Goal: Complete application form: Complete application form

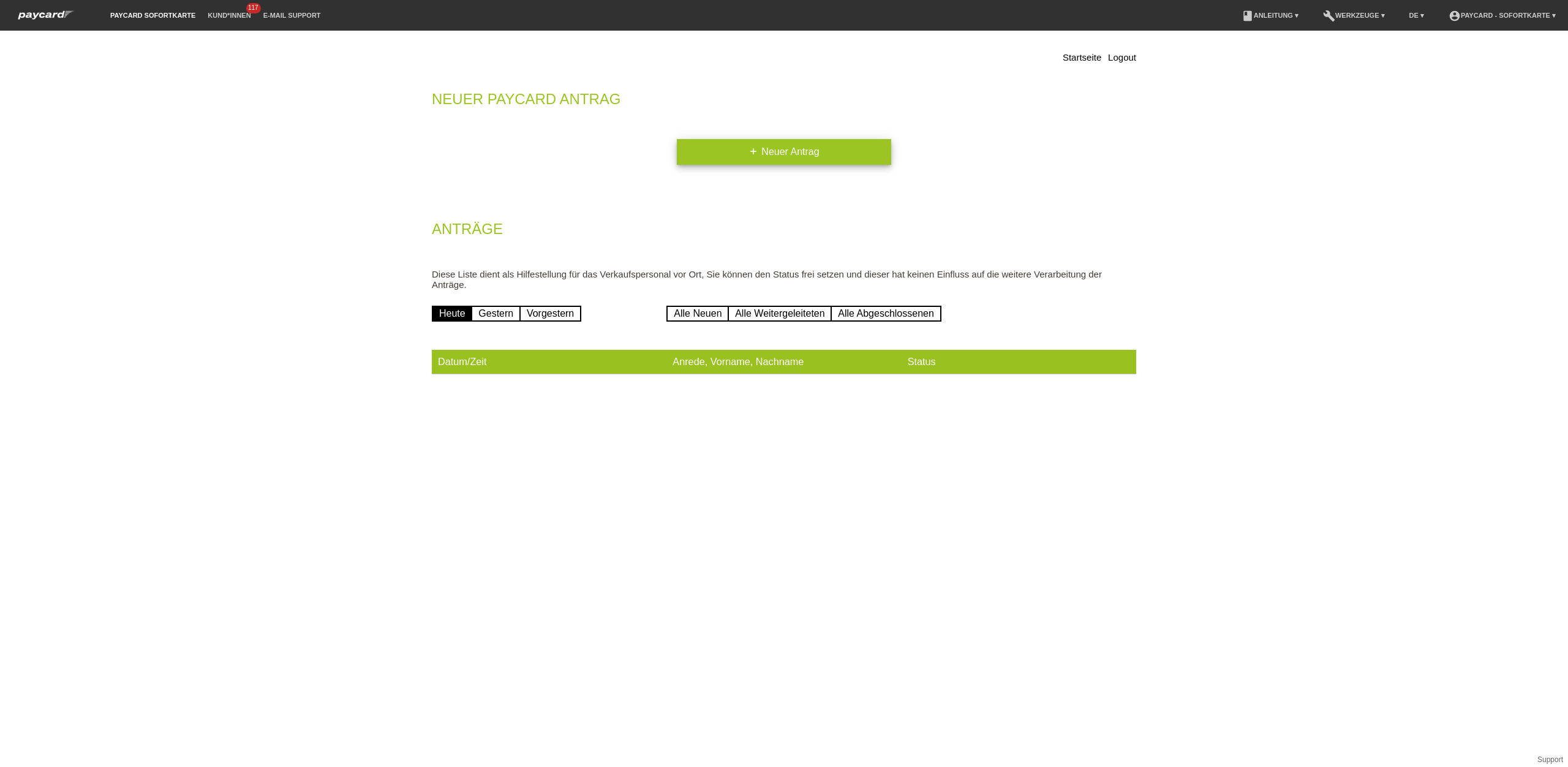
click at [777, 151] on link "add Neuer Antrag" at bounding box center [784, 152] width 214 height 26
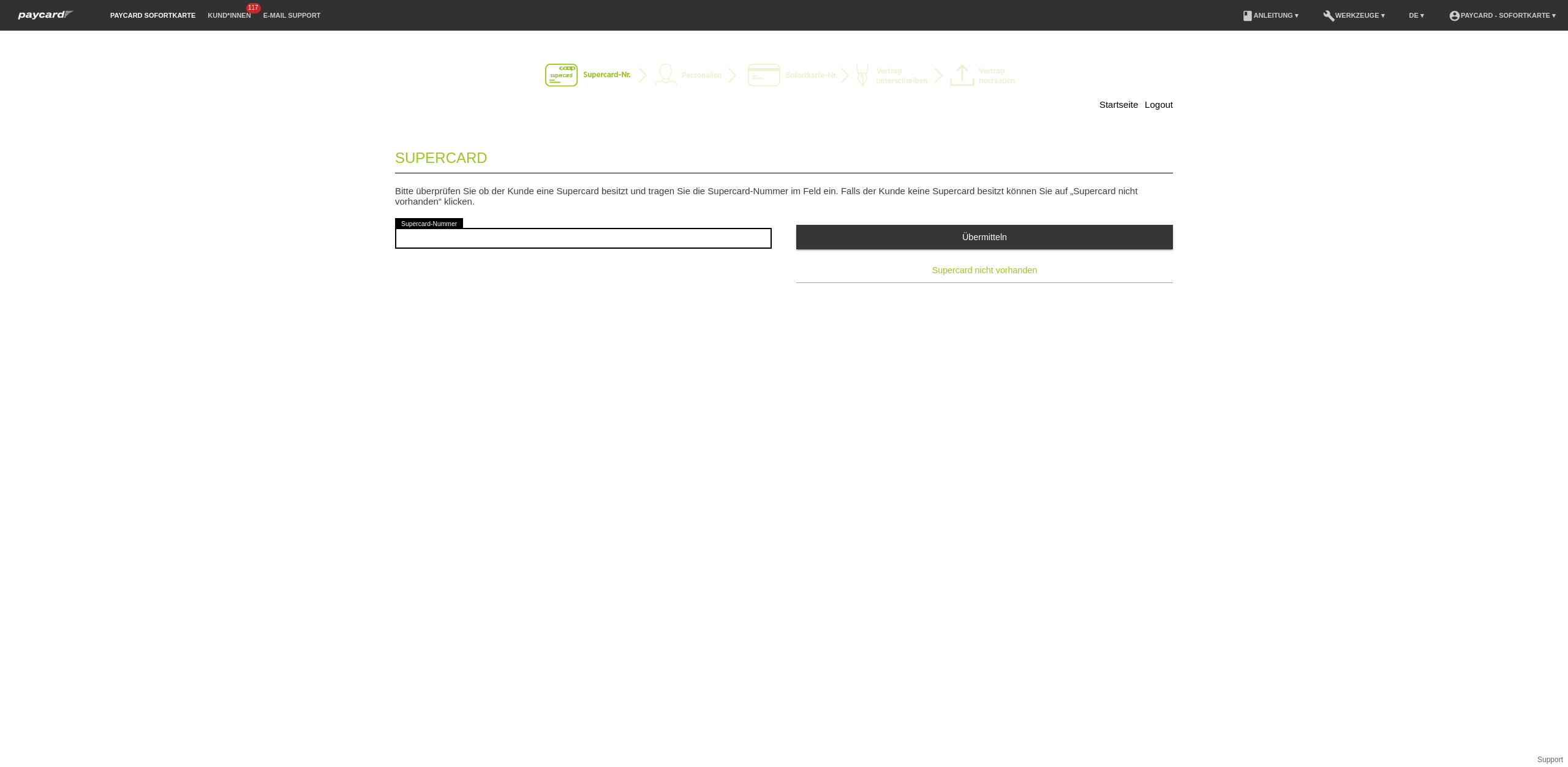
click at [970, 275] on span "Supercard nicht vorhanden" at bounding box center [985, 270] width 105 height 10
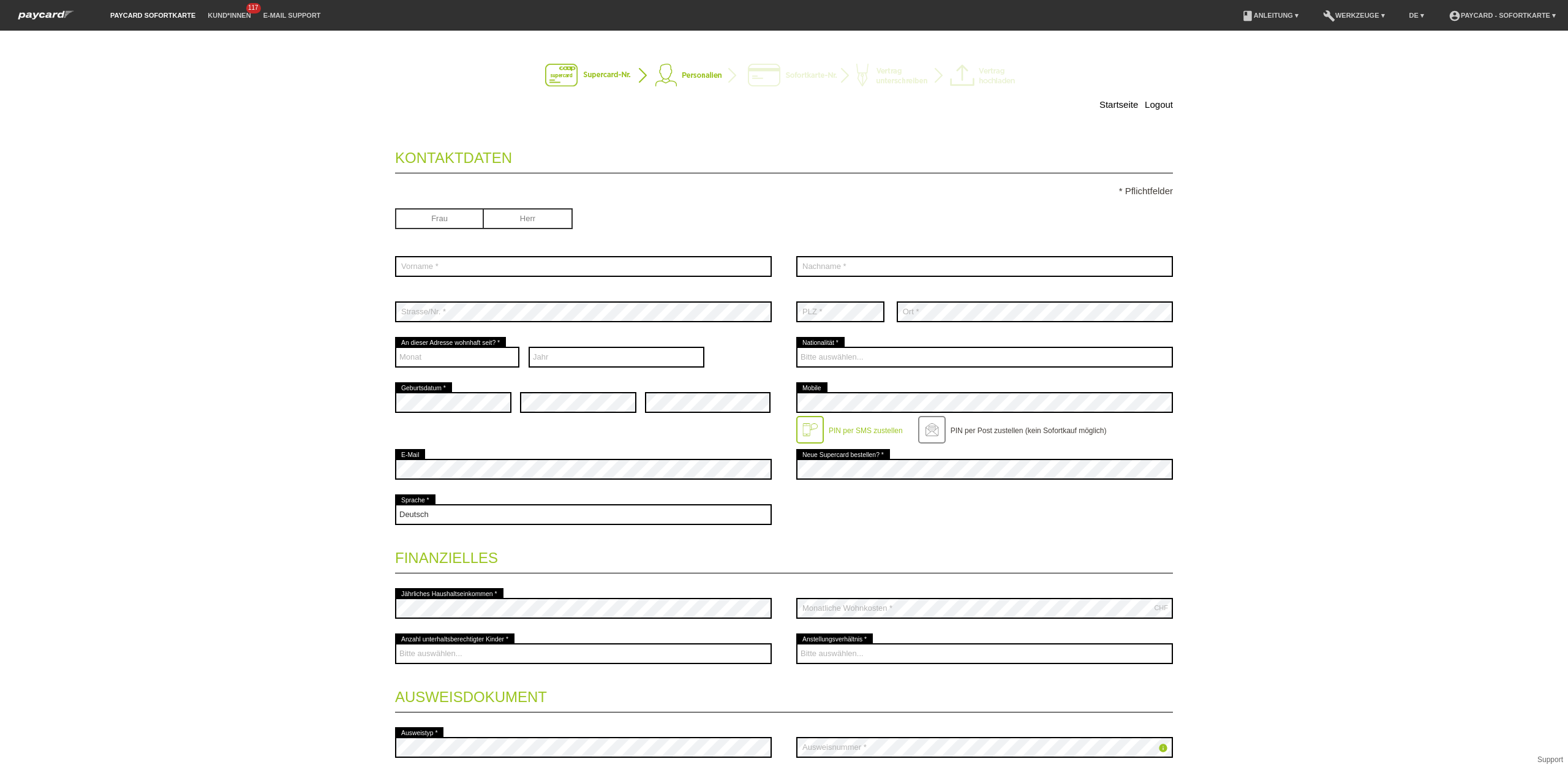
click at [546, 219] on input "radio" at bounding box center [528, 217] width 89 height 18
radio input "true"
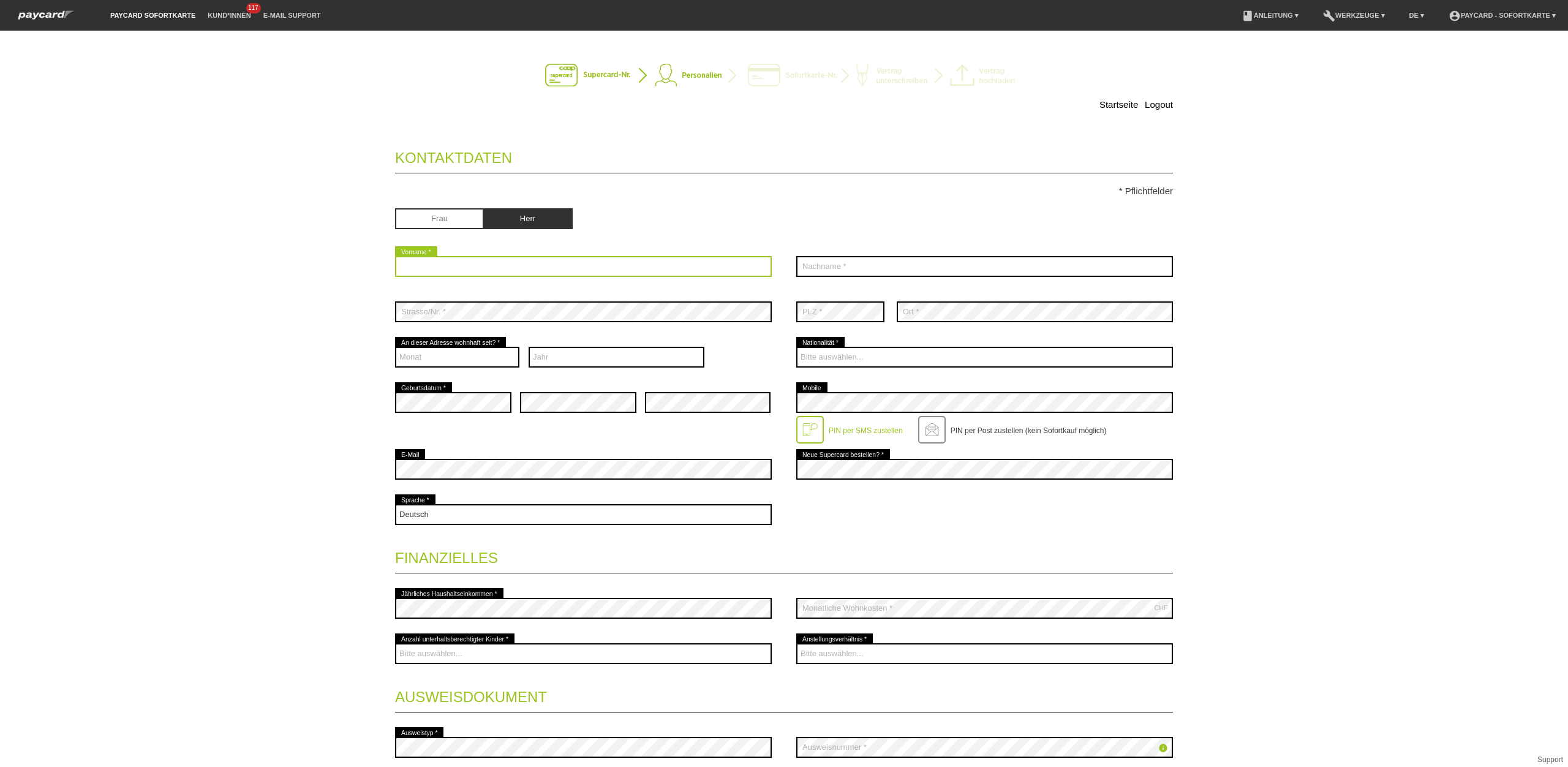
click at [528, 268] on input "text" at bounding box center [583, 267] width 376 height 21
type input "Shahin"
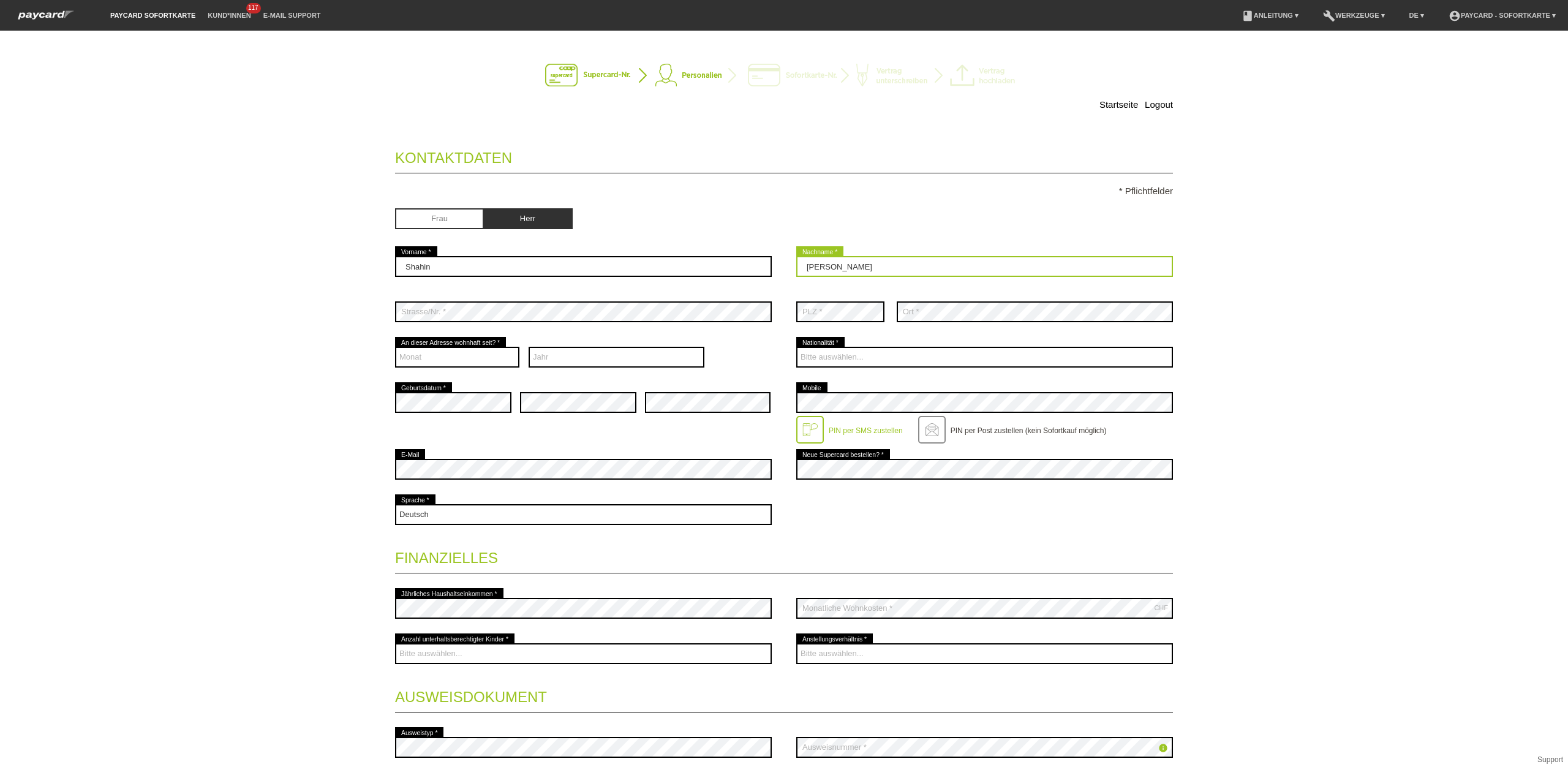
type input "Bahadori"
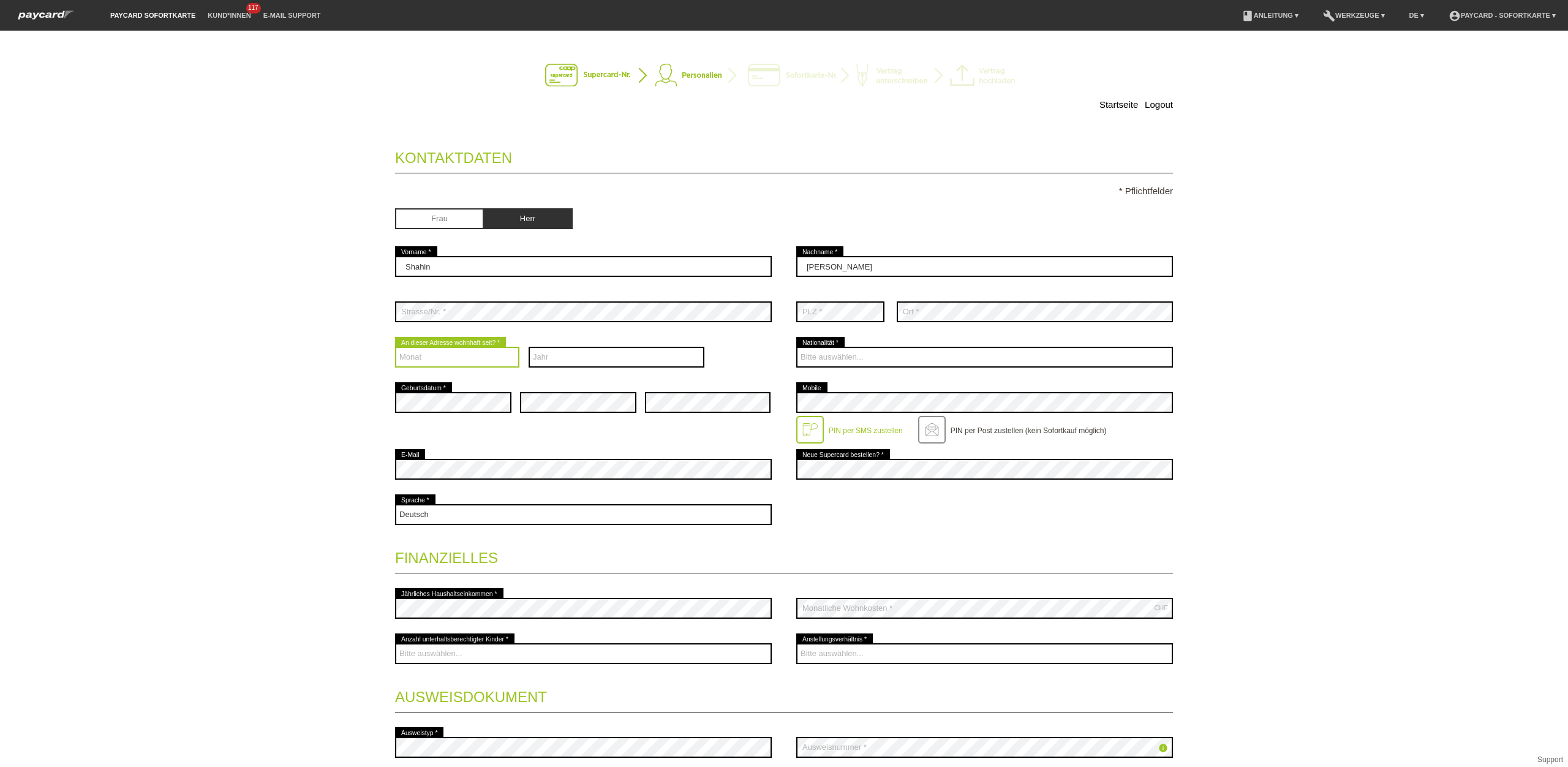
click at [474, 361] on select "Monat 01 02 03 04 05 06 07 08 09 10 11 12" at bounding box center [457, 356] width 125 height 21
select select "08"
click at [395, 348] on select "Monat 01 02 03 04 05 06 07 08 09 10 11 12" at bounding box center [457, 356] width 125 height 21
click at [587, 361] on select "Jahr 2025 2024 2023 2022 2021 2020 2019 2018 2017 2016" at bounding box center [616, 356] width 177 height 21
select select "2021"
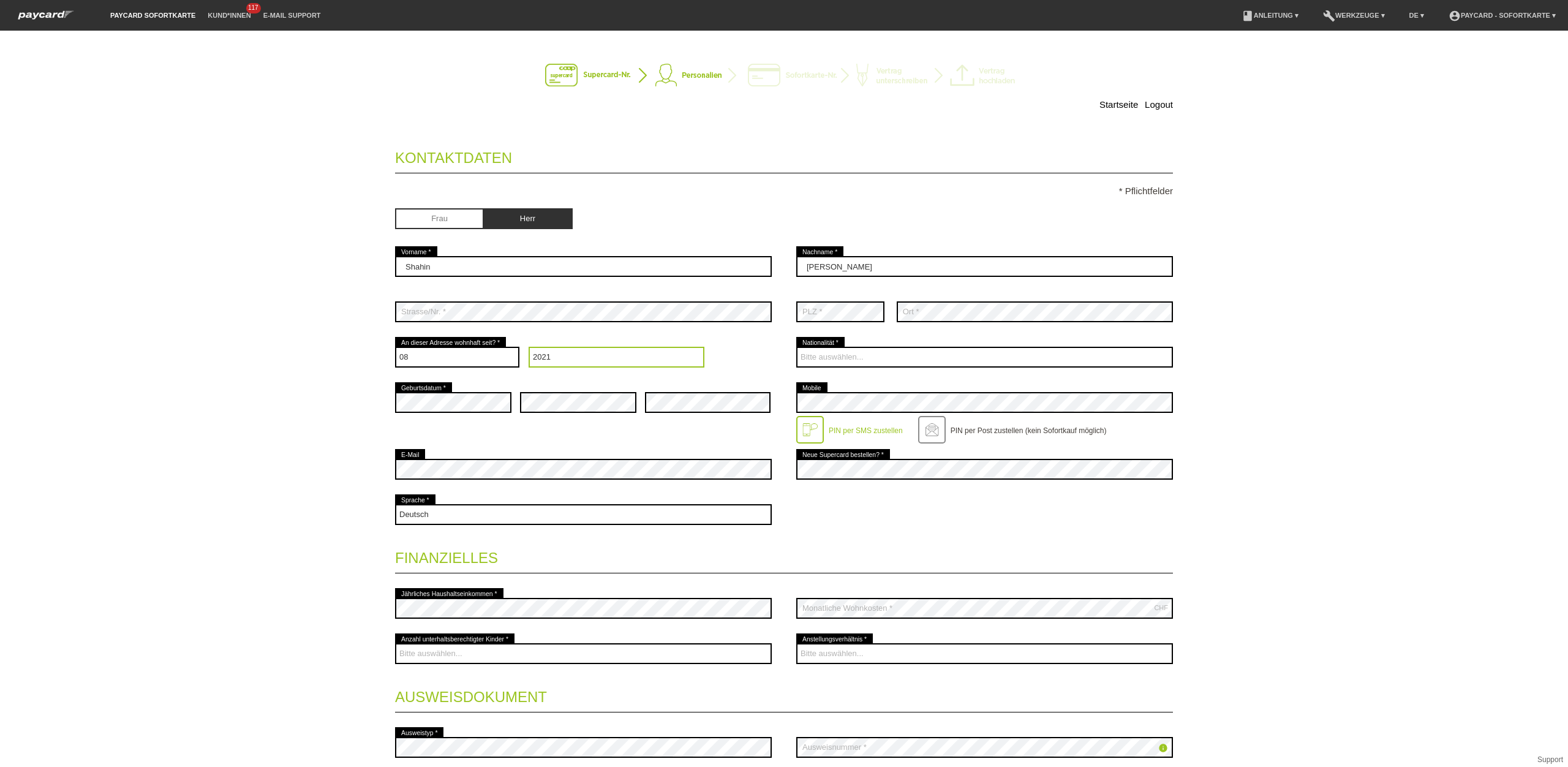
click at [528, 348] on select "Jahr 2025 2024 2023 2022 2021 2020 2019 2018 2017 2016" at bounding box center [616, 356] width 177 height 21
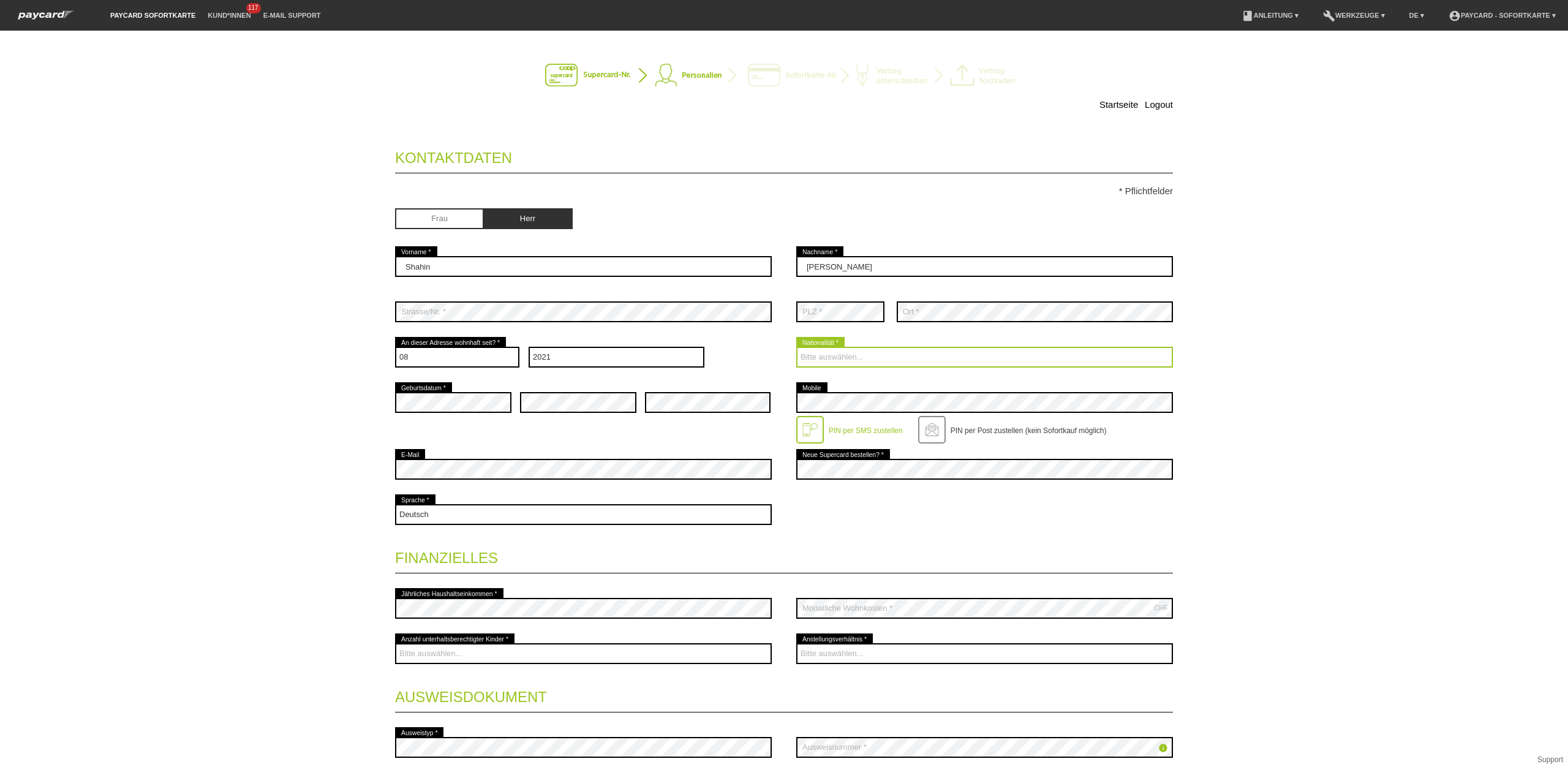
click at [844, 362] on select "Bitte auswählen... Schweiz Deutschland Liechtenstein Österreich ------------ Af…" at bounding box center [984, 356] width 376 height 21
select select "AF"
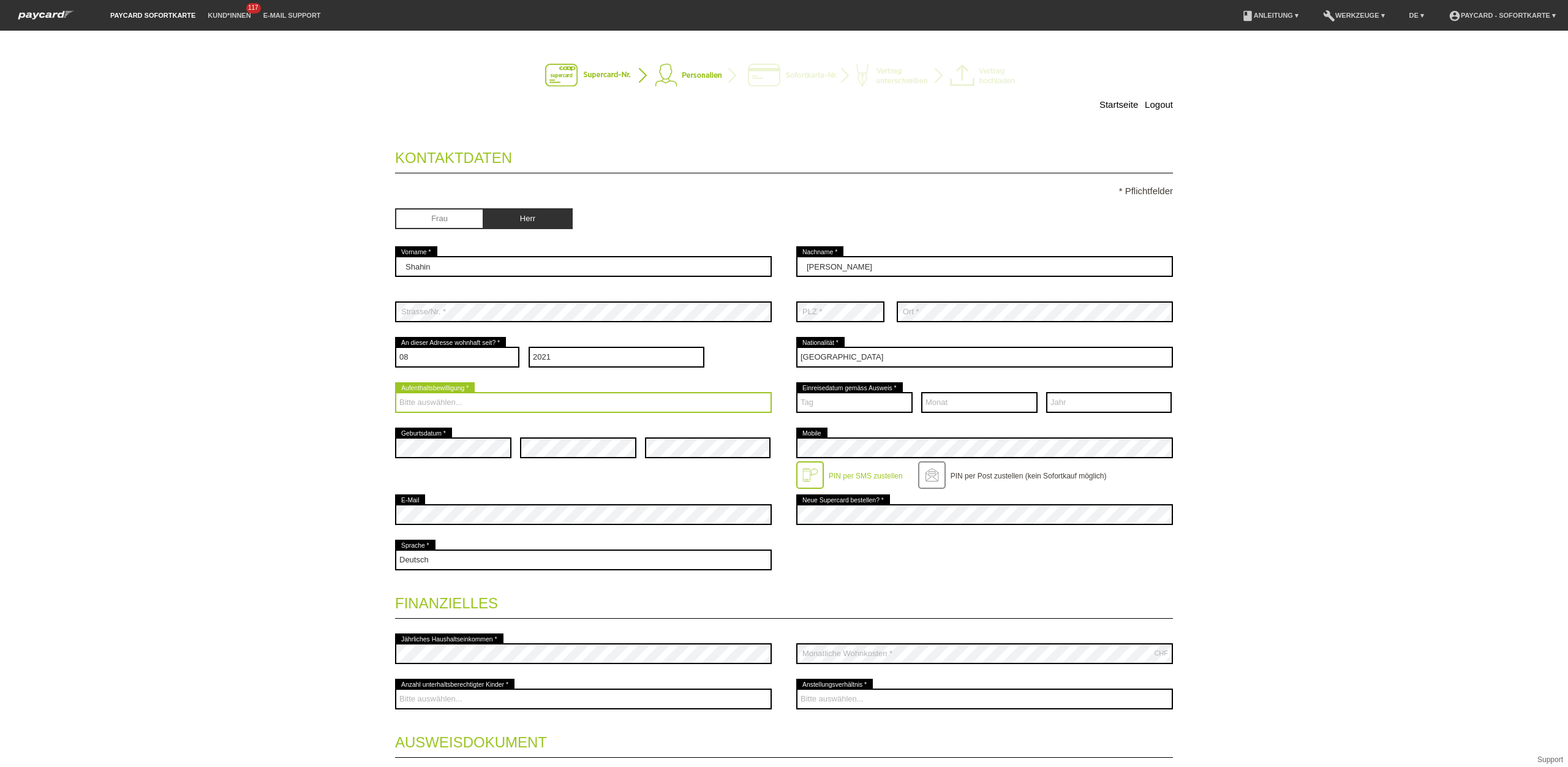
click at [467, 398] on select "Bitte auswählen... C B B - Flüchtlingsstatus Andere" at bounding box center [583, 402] width 376 height 21
select select "B"
click at [395, 394] on select "Bitte auswählen... C B B - Flüchtlingsstatus Andere" at bounding box center [583, 402] width 376 height 21
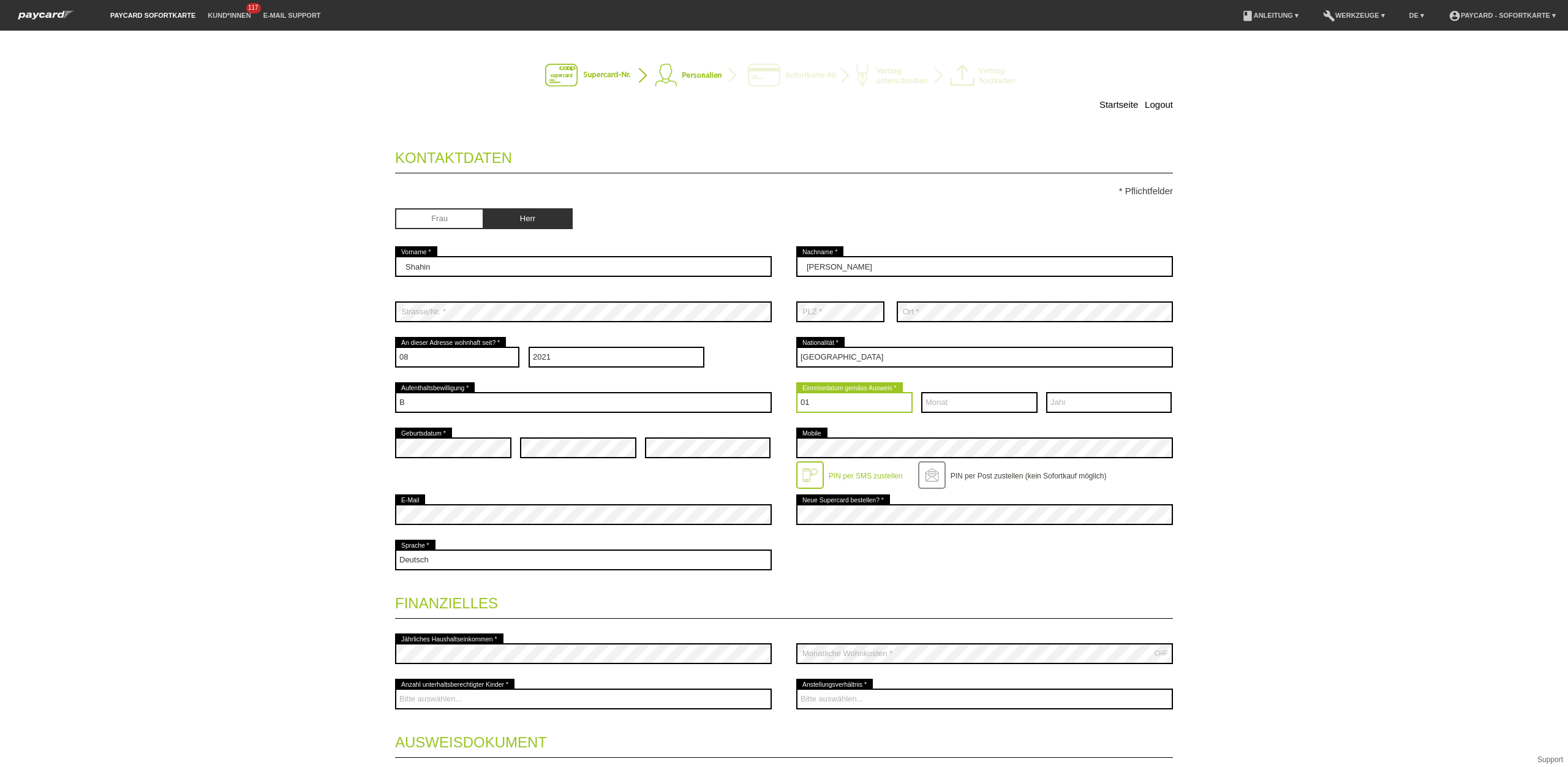
select select "08"
select select "01"
select select "2016"
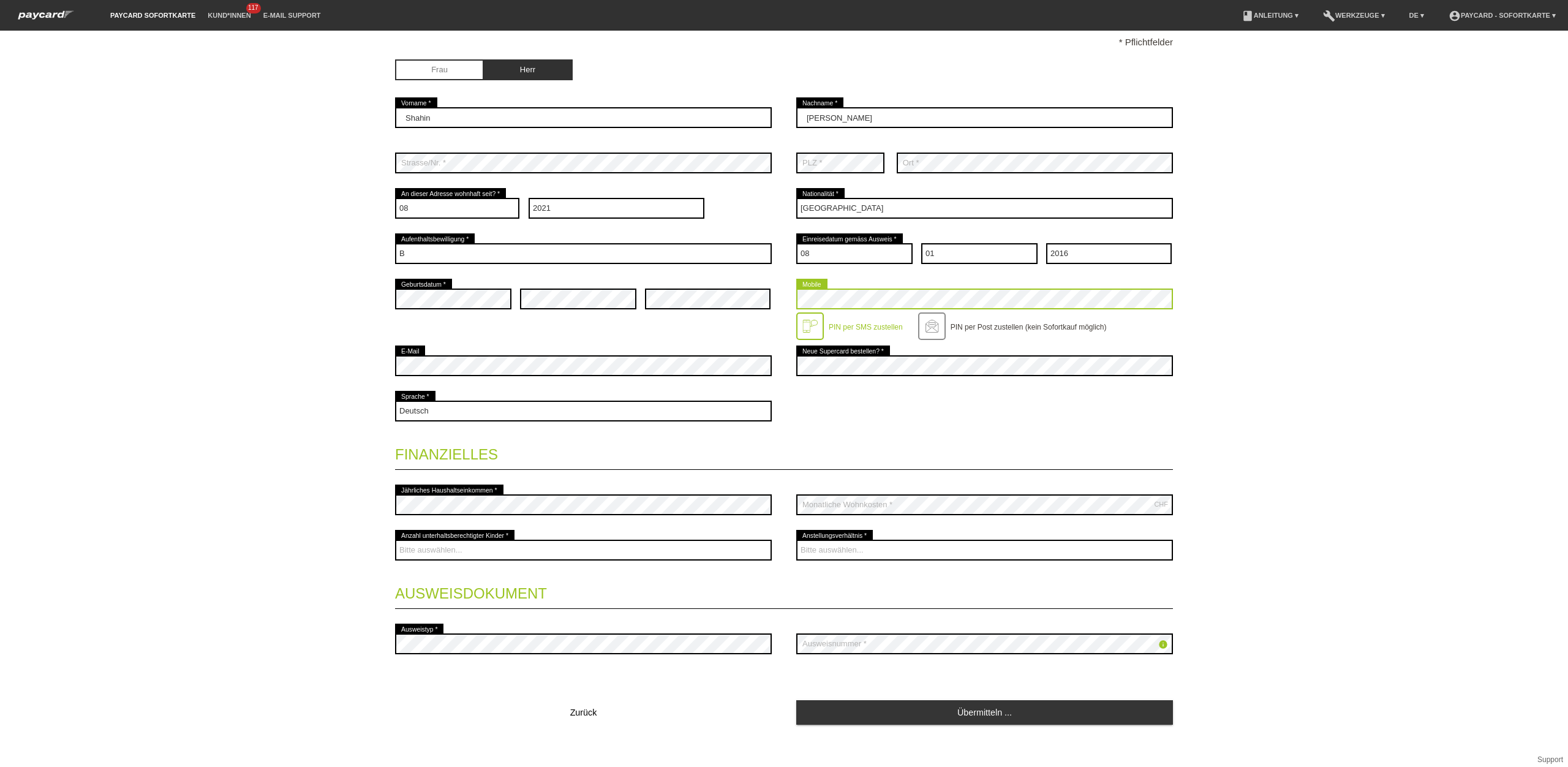
scroll to position [157, 0]
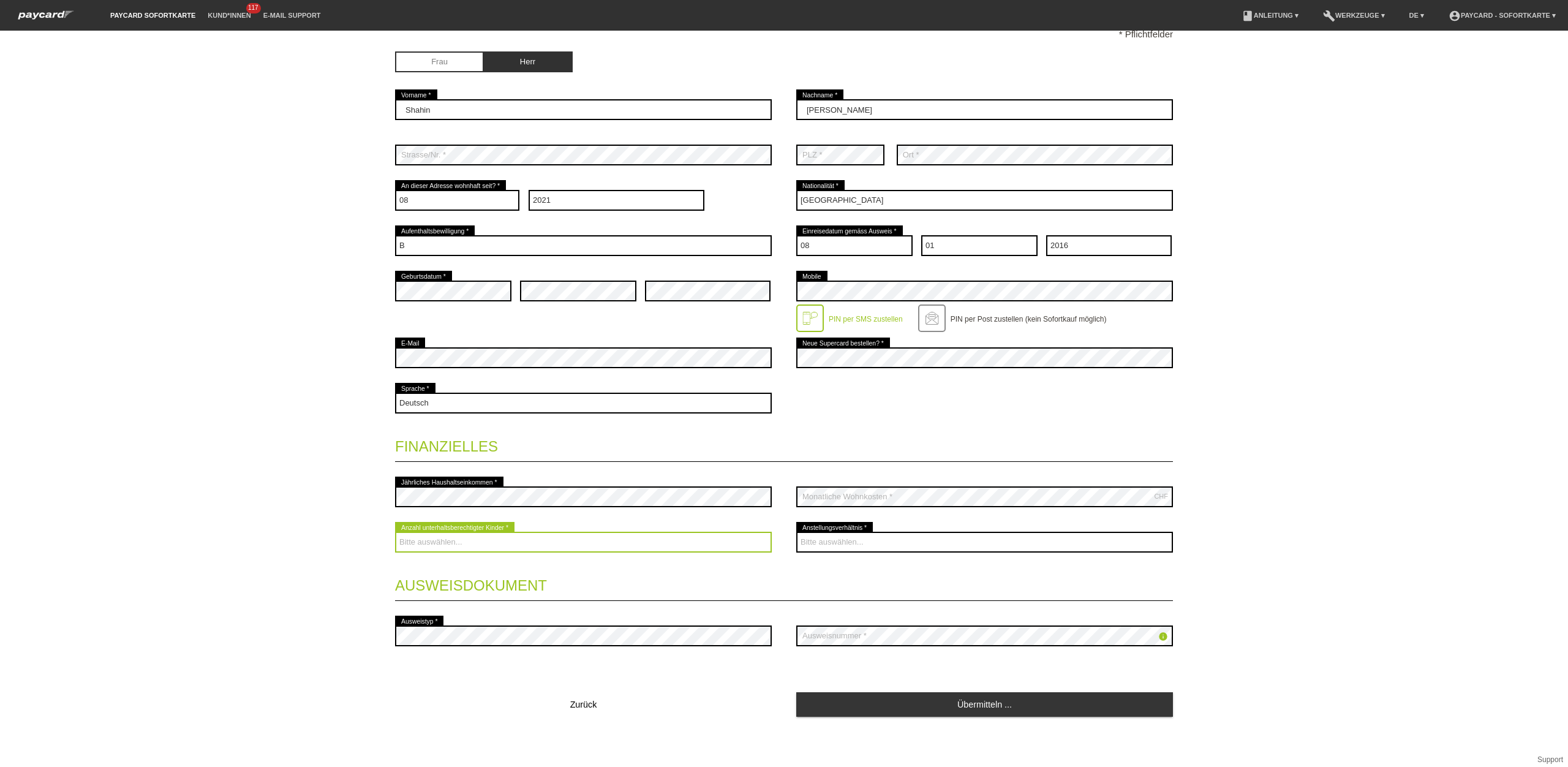
click at [444, 544] on select "Bitte auswählen... 0 1 2 3 4 5 6 7 8 9" at bounding box center [583, 542] width 376 height 21
select select "0"
click at [395, 533] on select "Bitte auswählen... 0 1 2 3 4 5 6 7 8 9" at bounding box center [583, 542] width 376 height 21
click at [827, 551] on select "Bitte auswählen... Unbefristet Befristet Lehrling/Student Pensioniert Nicht arb…" at bounding box center [984, 542] width 376 height 21
select select "UNLIMITED"
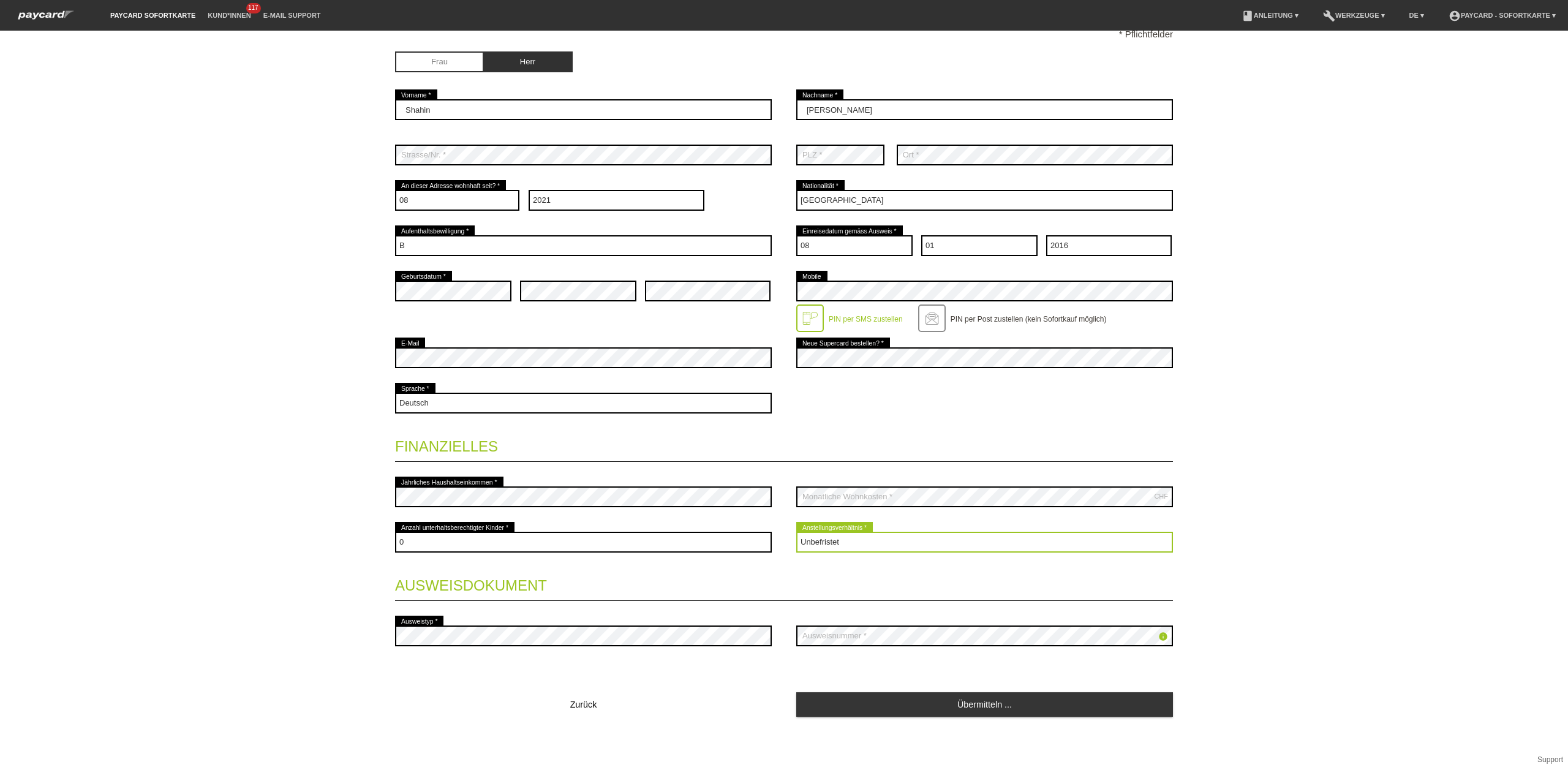
click at [796, 533] on select "Bitte auswählen... Unbefristet Befristet Lehrling/Student Pensioniert Nicht arb…" at bounding box center [984, 542] width 376 height 21
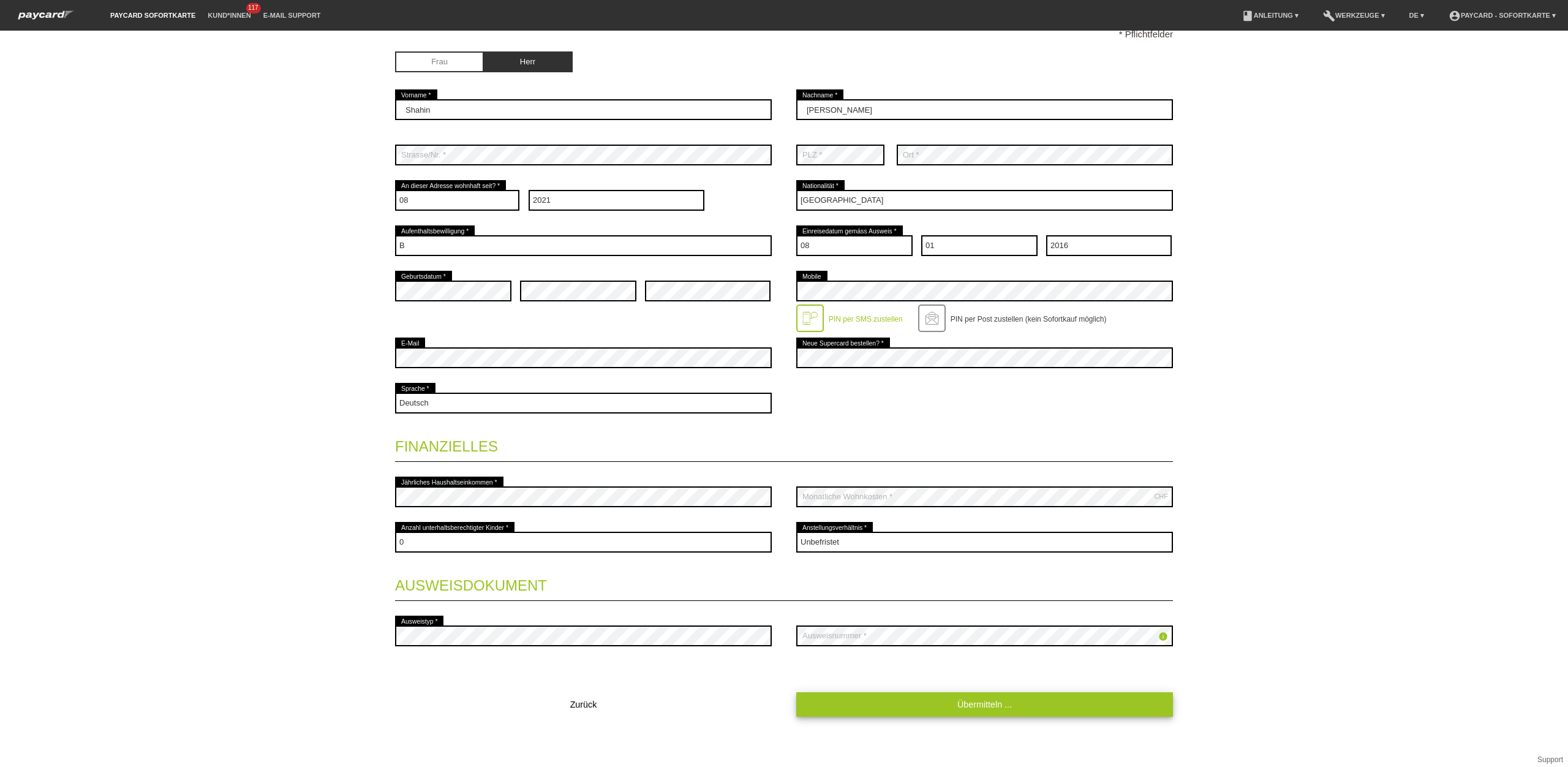
click at [894, 709] on link "Übermitteln ..." at bounding box center [984, 705] width 376 height 24
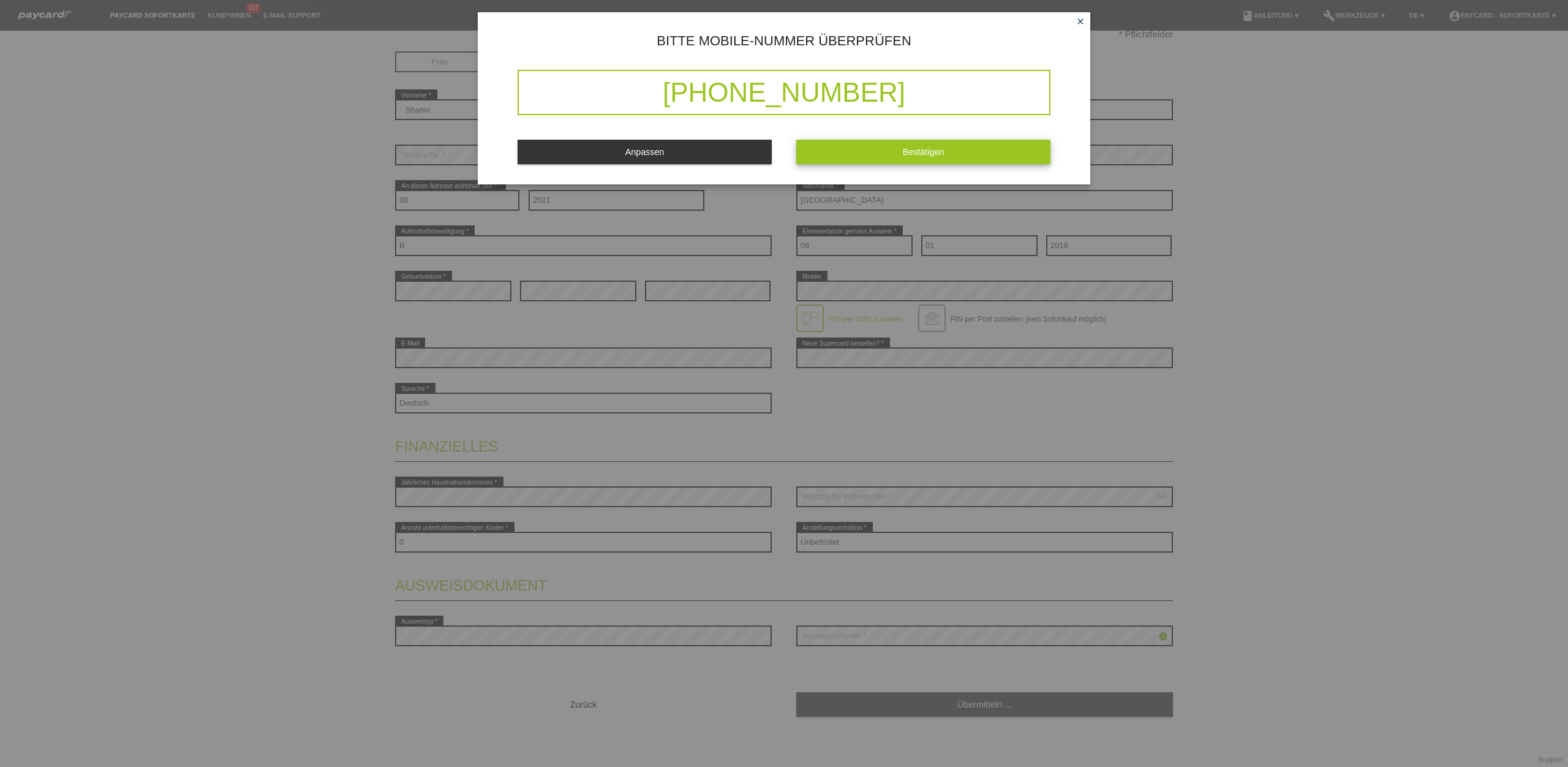
click at [840, 155] on button "Bestätigen" at bounding box center [923, 151] width 255 height 24
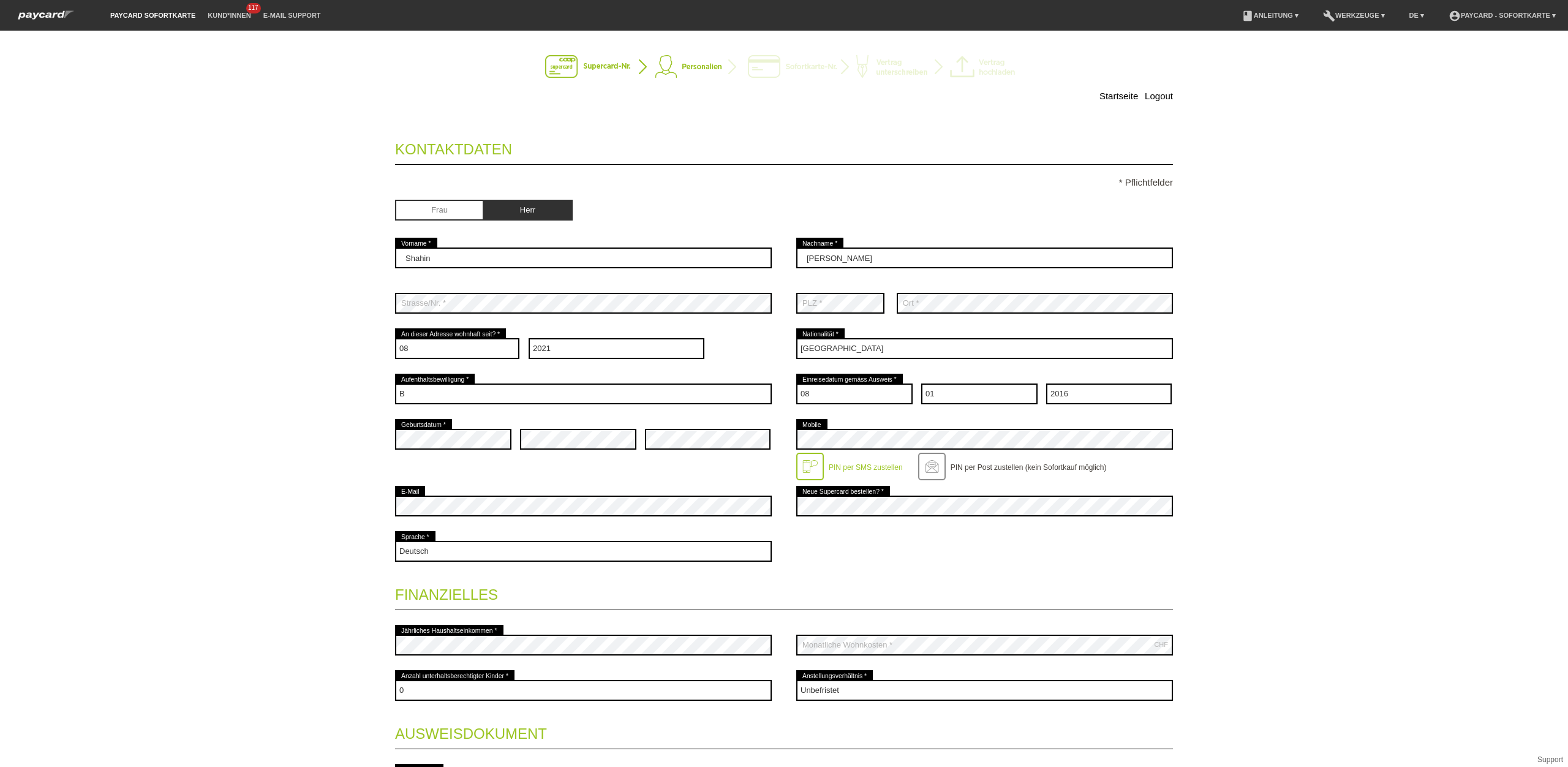
scroll to position [0, 0]
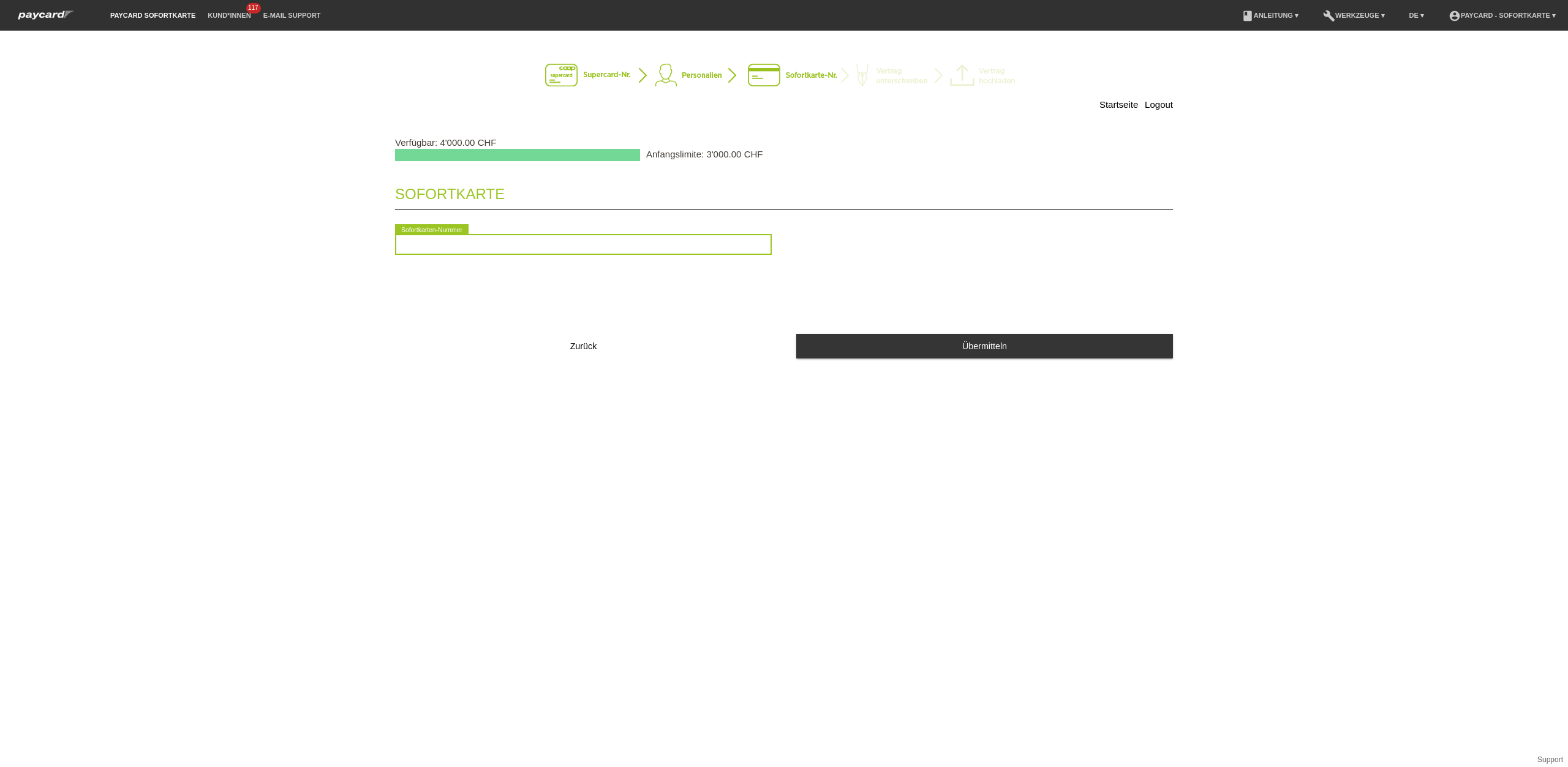
click at [530, 255] on input "text" at bounding box center [583, 244] width 376 height 21
type input "2090670507631"
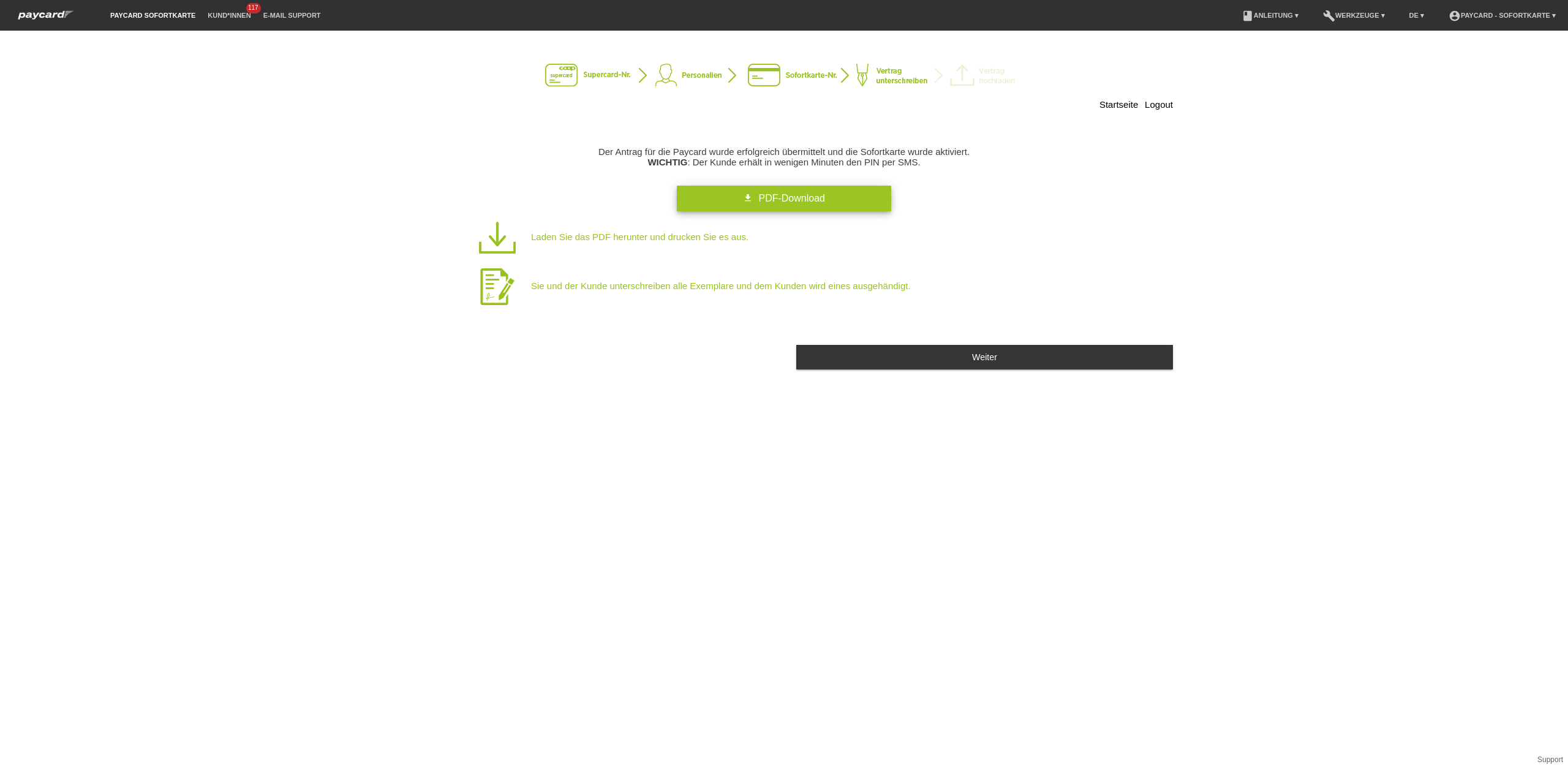
click at [746, 197] on icon "get_app" at bounding box center [747, 198] width 10 height 10
click at [772, 203] on span "PDF-Download" at bounding box center [791, 198] width 66 height 10
click at [896, 468] on div "Startseite Logout Der Antrag für die Paycard wurde erfolgreich übermittelt und …" at bounding box center [784, 399] width 1568 height 737
click at [899, 478] on div "Startseite Logout Der Antrag für die Paycard wurde erfolgreich übermittelt und …" at bounding box center [784, 399] width 1568 height 737
click at [607, 288] on p "Sie und der Kunde unterschreiben alle Exemplare und dem Kunden wird eines ausge…" at bounding box center [803, 286] width 661 height 49
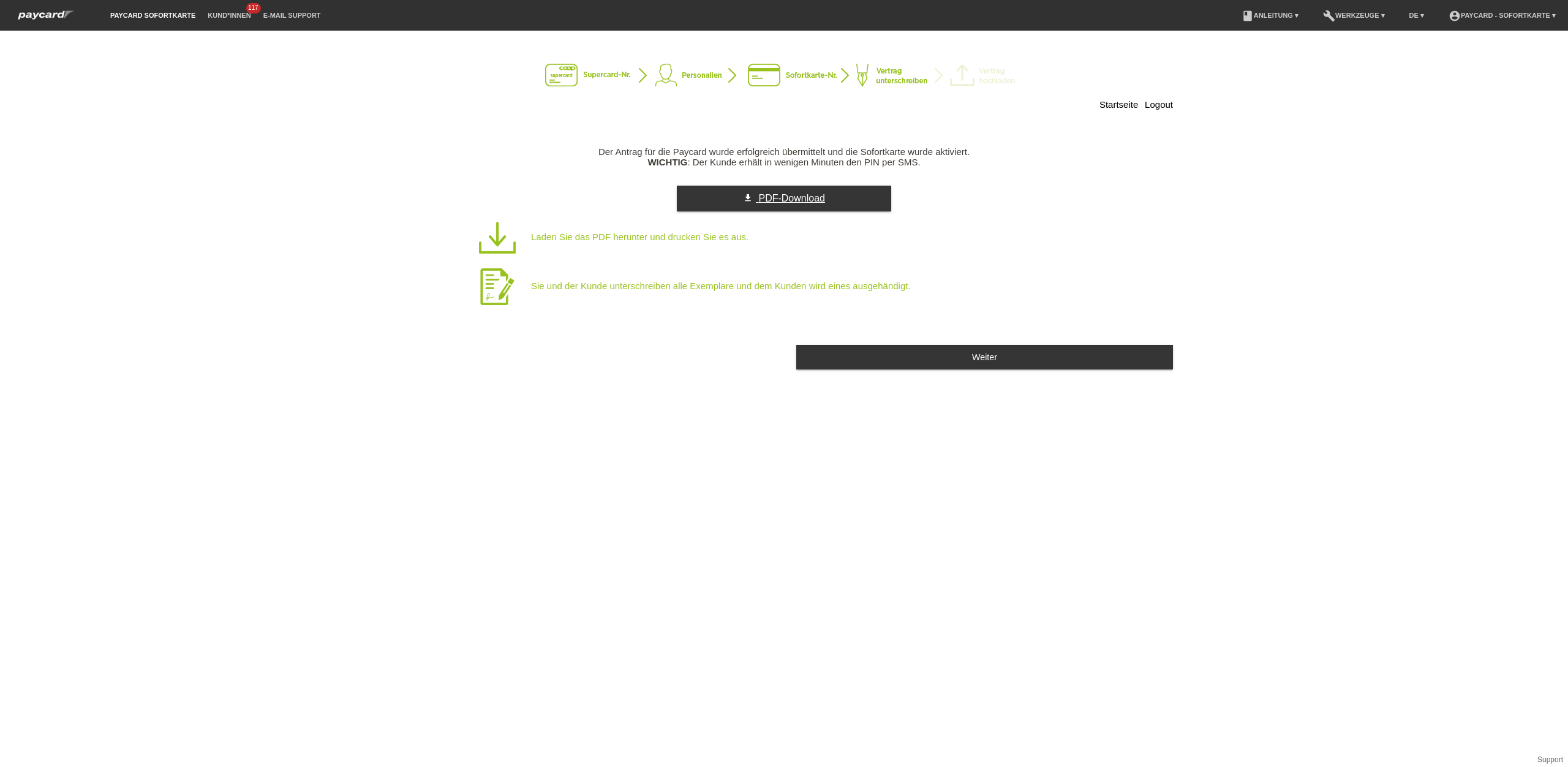
click at [775, 203] on span "PDF-Download" at bounding box center [791, 198] width 66 height 10
click at [868, 477] on div "Startseite Logout Der Antrag für die Paycard wurde erfolgreich übermittelt und …" at bounding box center [784, 399] width 1568 height 737
click at [1280, 488] on div "Startseite Logout Der Antrag für die Paycard wurde erfolgreich übermittelt und …" at bounding box center [784, 399] width 1568 height 737
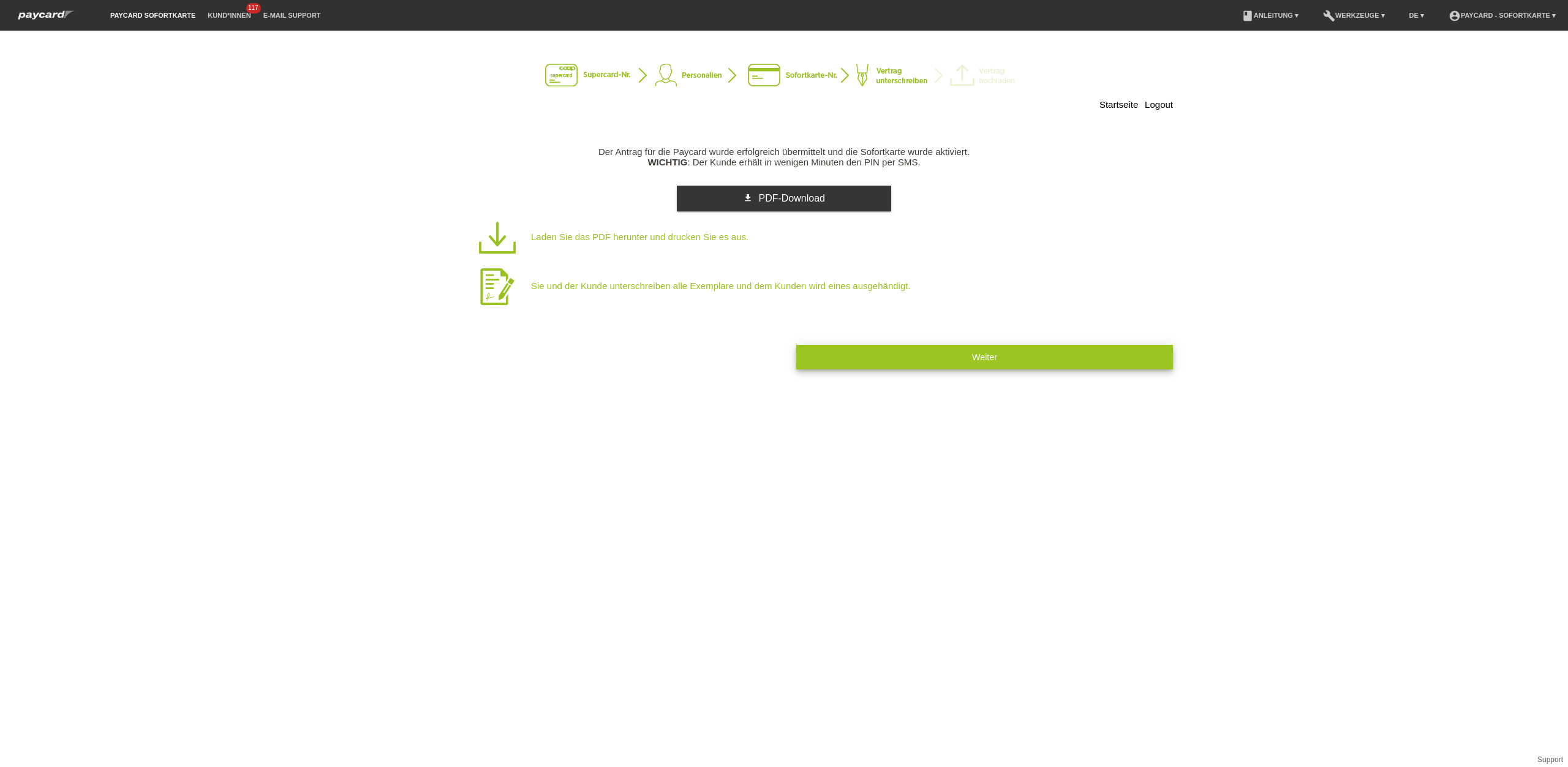
click at [950, 360] on button "Weiter" at bounding box center [984, 356] width 376 height 24
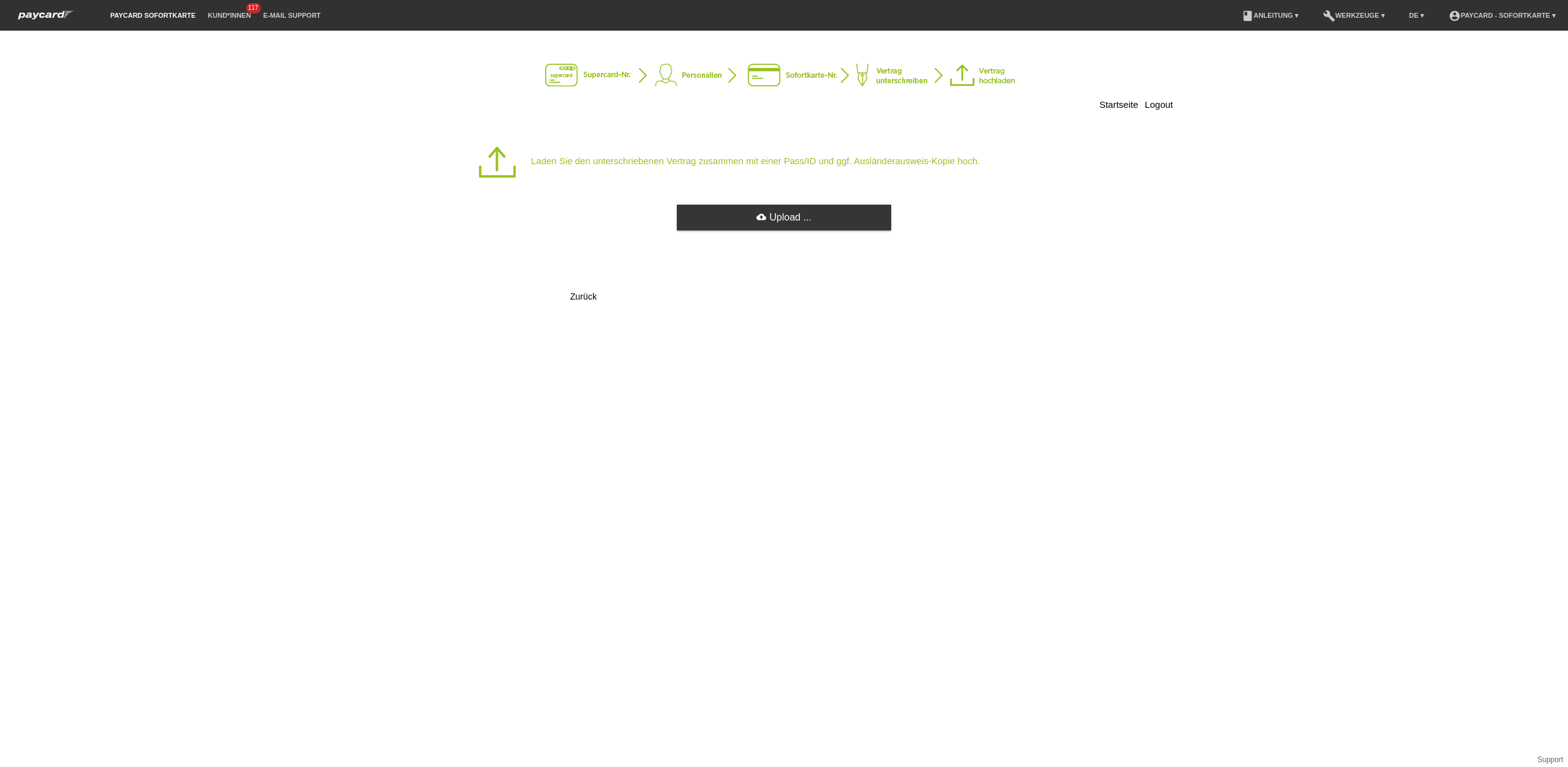
click at [721, 235] on div "Laden Sie den unterschriebenen Vertrag zusammen mit einer Pass/ID und ggf. Ausl…" at bounding box center [783, 229] width 778 height 184
click at [767, 223] on link "cloud_upload Upload ..." at bounding box center [784, 217] width 214 height 26
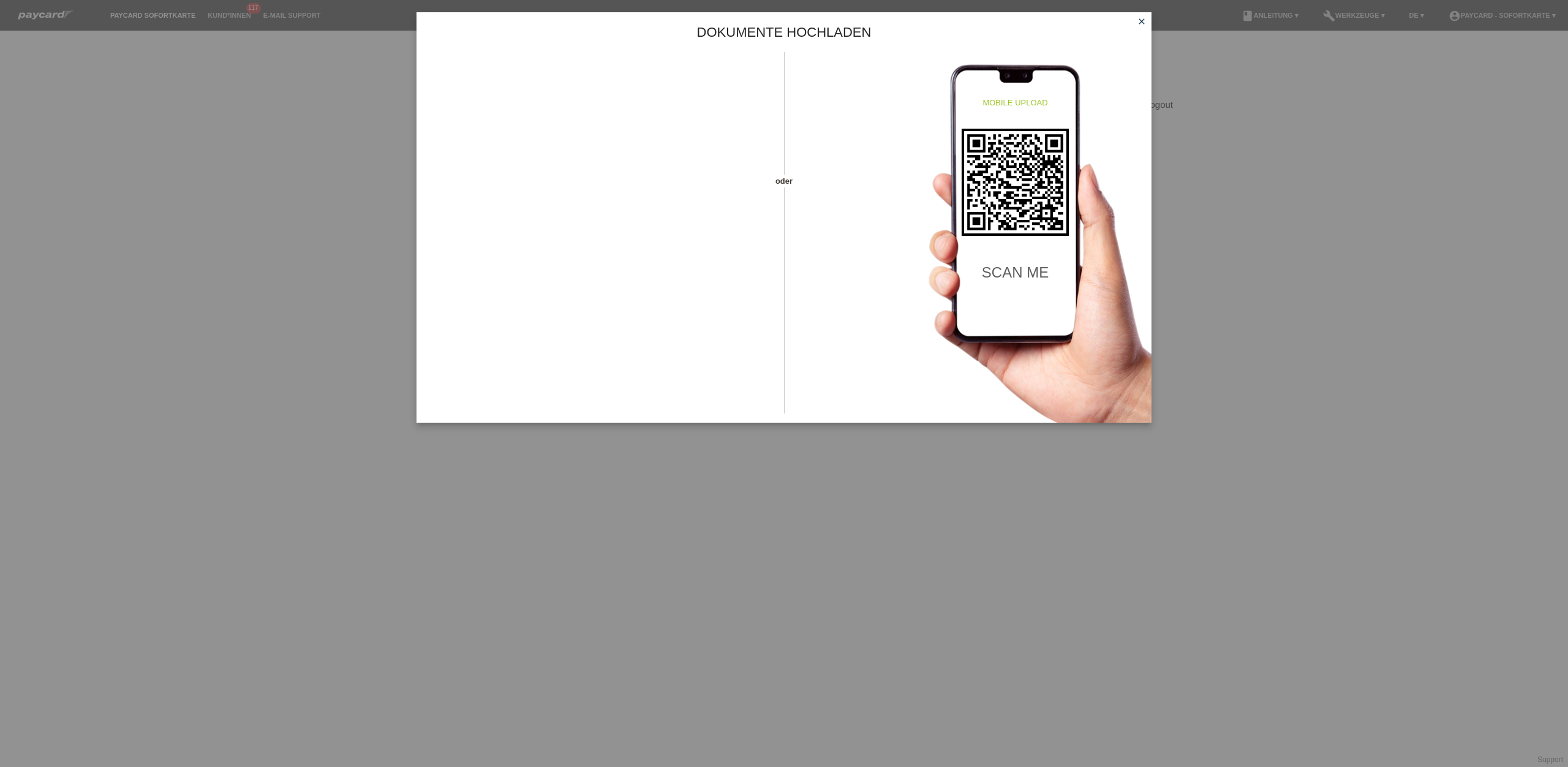
click at [1141, 22] on icon "close" at bounding box center [1141, 21] width 10 height 10
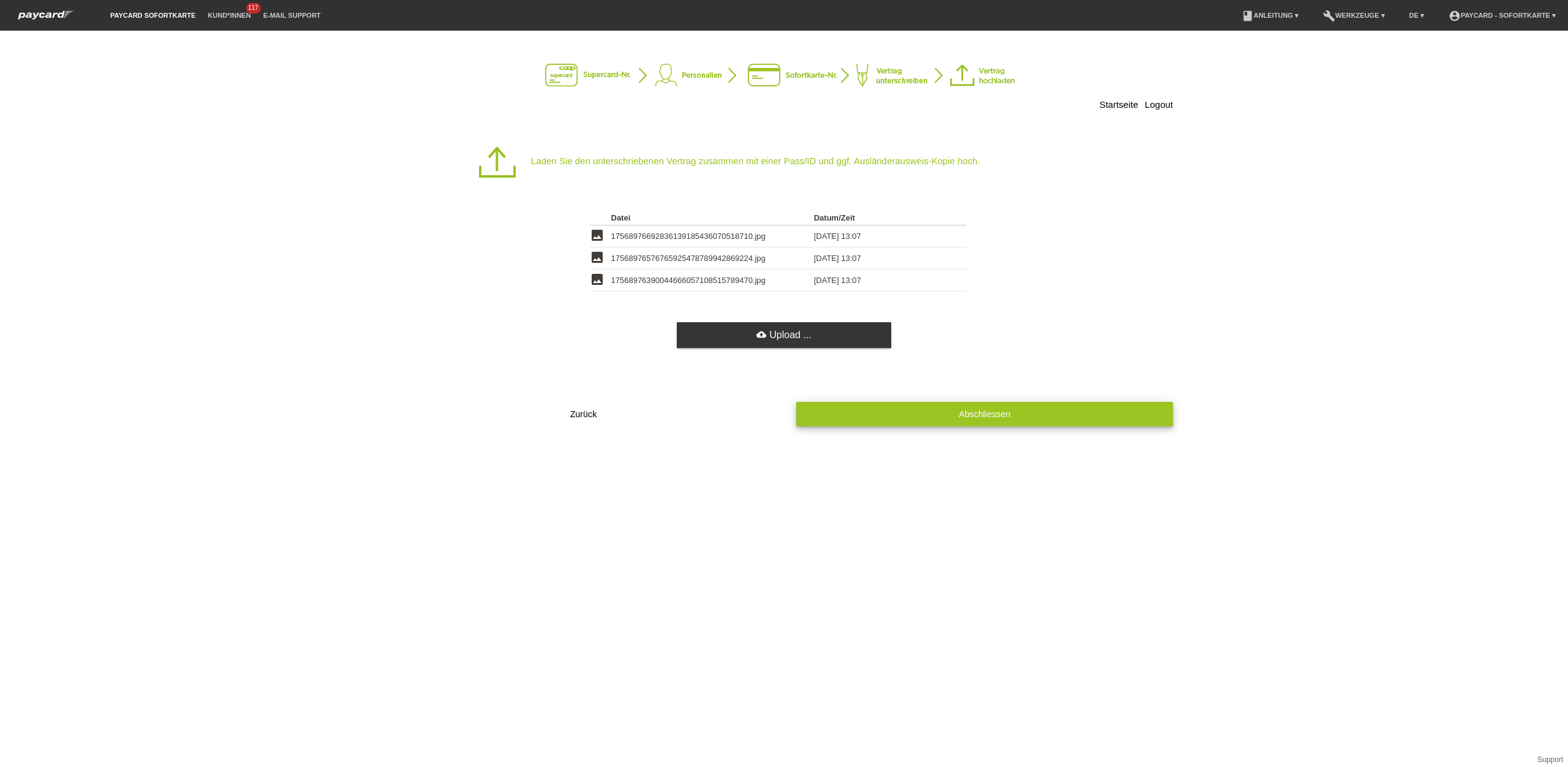
click at [969, 419] on span "Abschliessen" at bounding box center [985, 414] width 51 height 10
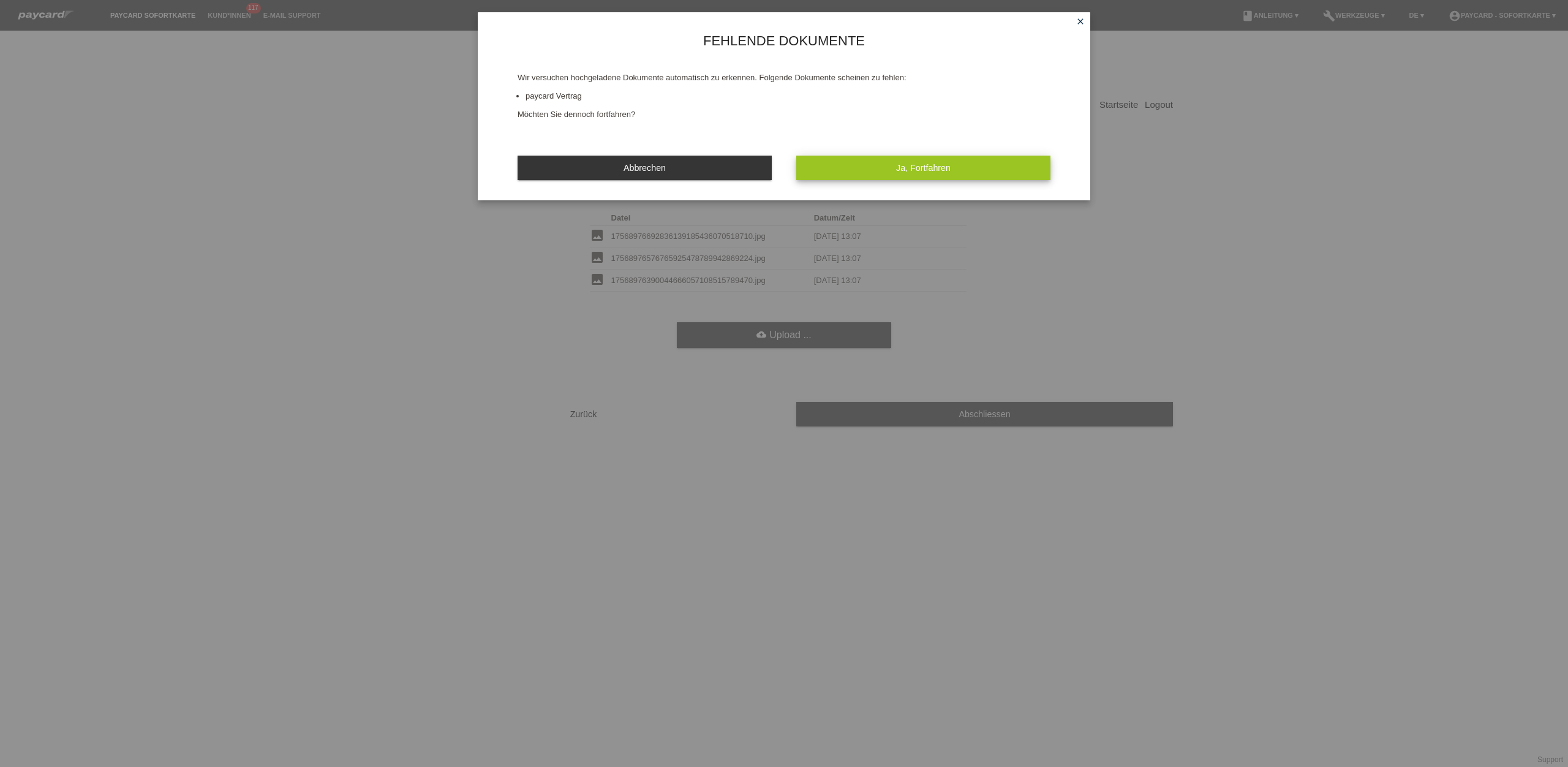
click at [998, 162] on button "Ja, Fortfahren" at bounding box center [923, 168] width 255 height 24
